Goal: Navigation & Orientation: Find specific page/section

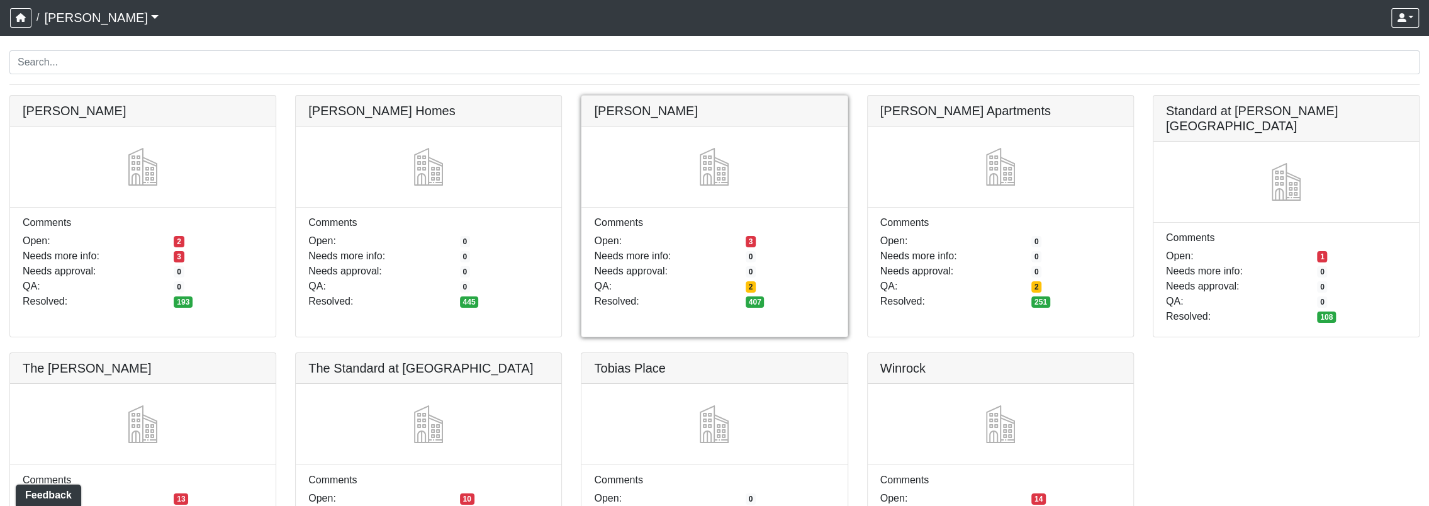
click at [746, 96] on link at bounding box center [715, 96] width 266 height 0
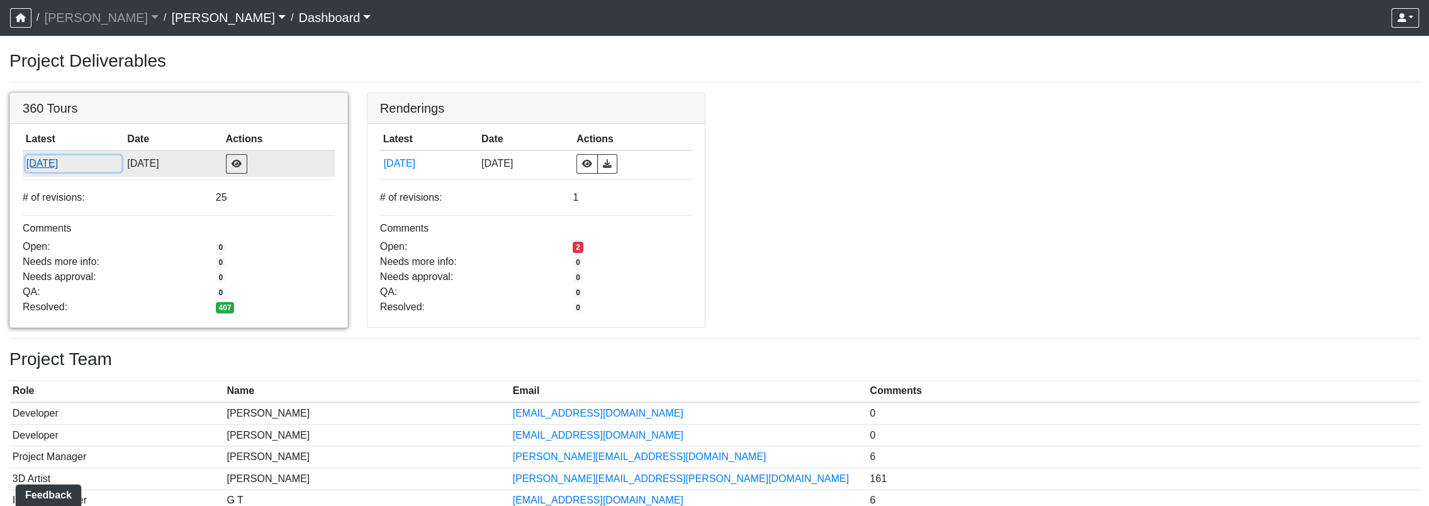
click at [55, 168] on button "9/3/2025" at bounding box center [74, 163] width 96 height 16
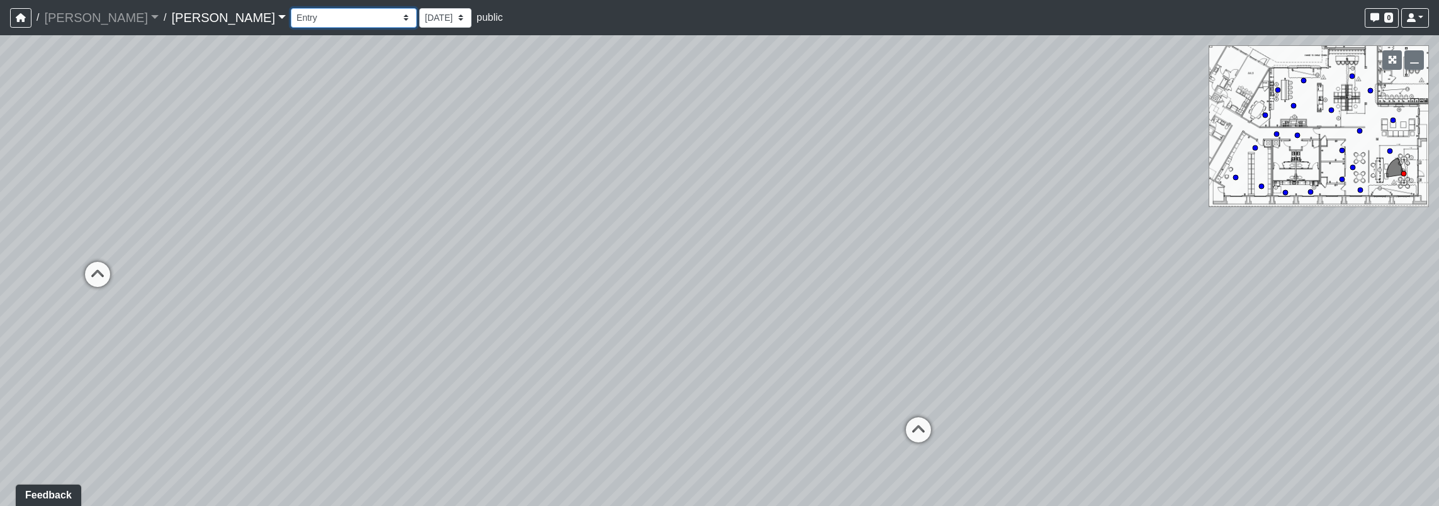
click at [291, 16] on select "Booth Clubroom Counter Coffee Bar Dining Room Hallway 1 TV Wall Windows Corn Ho…" at bounding box center [354, 18] width 126 height 20
click at [291, 8] on select "Booth Clubroom Counter Coffee Bar Dining Room Hallway 1 TV Wall Windows Corn Ho…" at bounding box center [354, 18] width 126 height 20
select select "o7sq5q1xhPcYzHcLexPyRW"
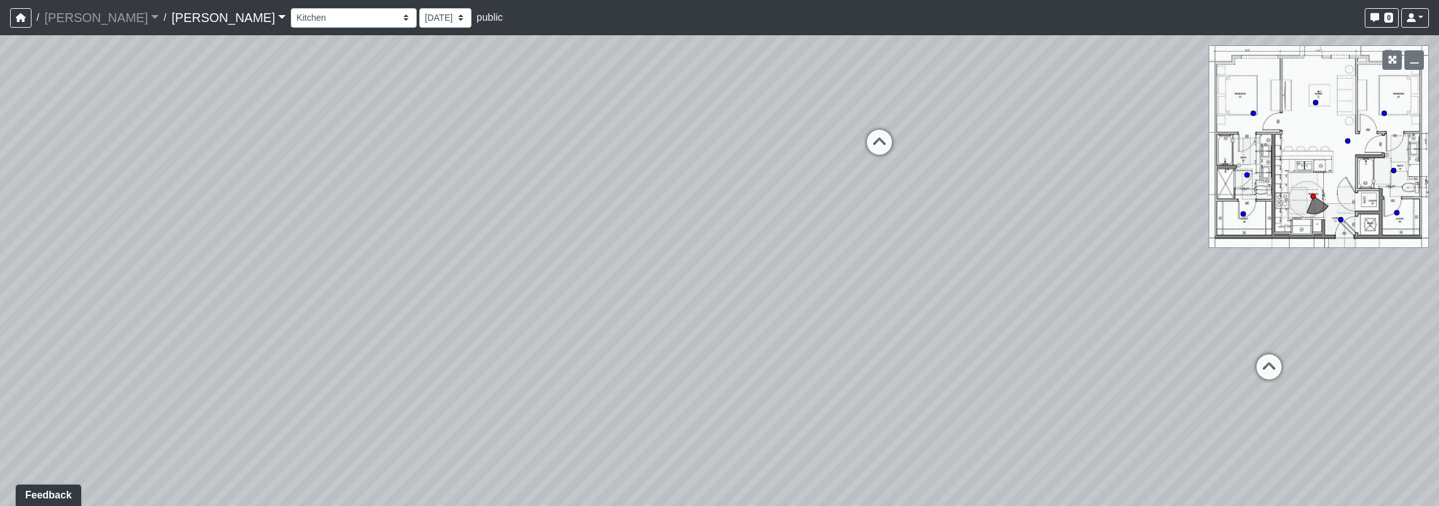
drag, startPoint x: 634, startPoint y: 244, endPoint x: 950, endPoint y: 90, distance: 351.0
click at [950, 90] on div "Loading... Seating Loading... Workroom Entry Loading... Exterior - Leasing Entr…" at bounding box center [719, 270] width 1439 height 471
drag, startPoint x: 388, startPoint y: 215, endPoint x: 398, endPoint y: 412, distance: 197.3
click at [398, 412] on div "Loading... Seating Loading... Workroom Entry Loading... Exterior - Leasing Entr…" at bounding box center [719, 270] width 1439 height 471
drag, startPoint x: 410, startPoint y: 303, endPoint x: 895, endPoint y: 295, distance: 484.7
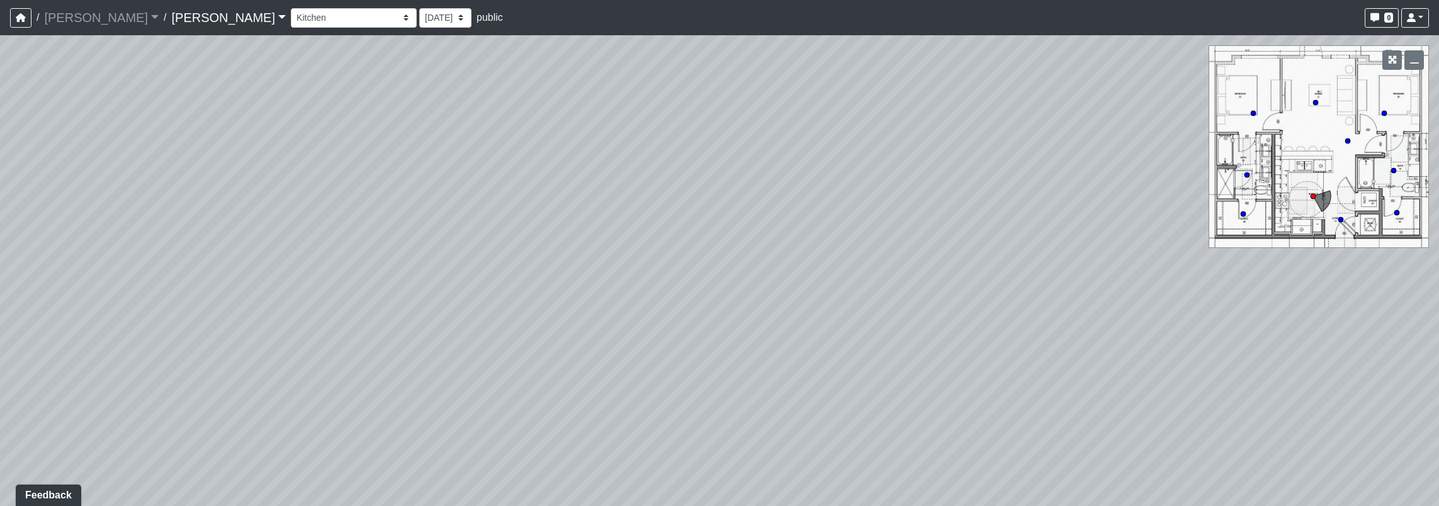
click at [955, 315] on div "Loading... Seating Loading... Workroom Entry Loading... Exterior - Leasing Entr…" at bounding box center [719, 270] width 1439 height 471
drag, startPoint x: 44, startPoint y: 213, endPoint x: 248, endPoint y: 194, distance: 204.8
click at [248, 194] on div "Loading... Seating Loading... Workroom Entry Loading... Exterior - Leasing Entr…" at bounding box center [719, 270] width 1439 height 471
drag, startPoint x: 719, startPoint y: 242, endPoint x: 7, endPoint y: 203, distance: 712.9
click at [0, 205] on html "/ Ojala Ojala Loading... / Hayden Hayden Loading... Hayden Hayden Loading... Bo…" at bounding box center [719, 253] width 1439 height 506
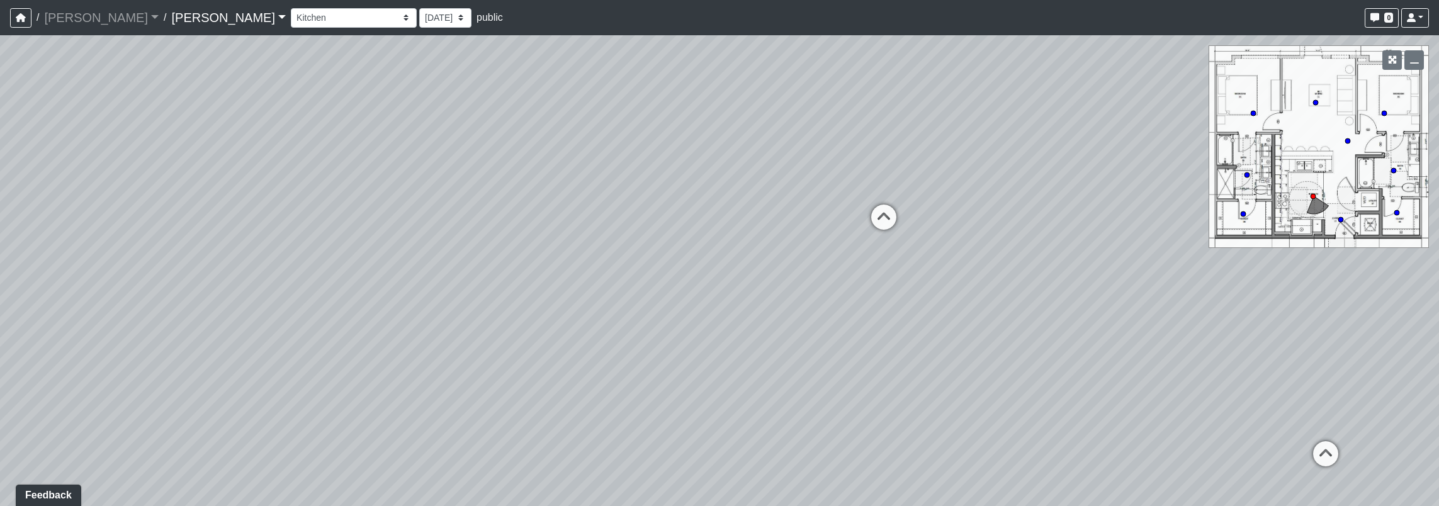
drag, startPoint x: 719, startPoint y: 211, endPoint x: 892, endPoint y: 143, distance: 185.4
click at [890, 145] on div "Loading... Seating Loading... Workroom Entry Loading... Exterior - Leasing Entr…" at bounding box center [719, 270] width 1439 height 471
drag, startPoint x: 636, startPoint y: 147, endPoint x: 575, endPoint y: 209, distance: 86.8
click at [549, 237] on div "Loading... Seating Loading... Workroom Entry Loading... Exterior - Leasing Entr…" at bounding box center [719, 270] width 1439 height 471
